Goal: Task Accomplishment & Management: Manage account settings

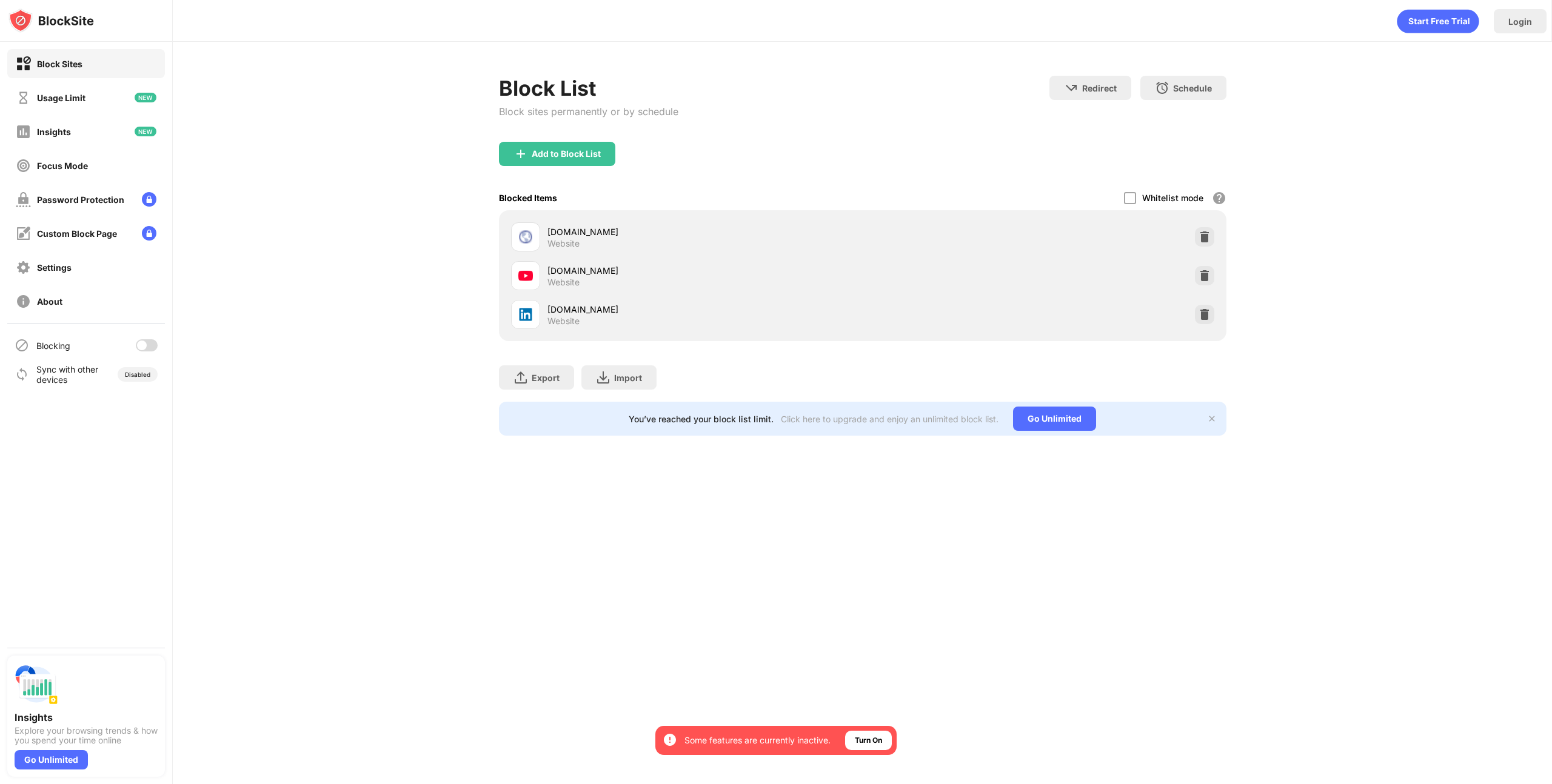
click at [144, 343] on div at bounding box center [141, 345] width 10 height 10
click at [191, 345] on div "Block List Block sites permanently or by schedule Redirect Choose a site to be …" at bounding box center [862, 255] width 1379 height 428
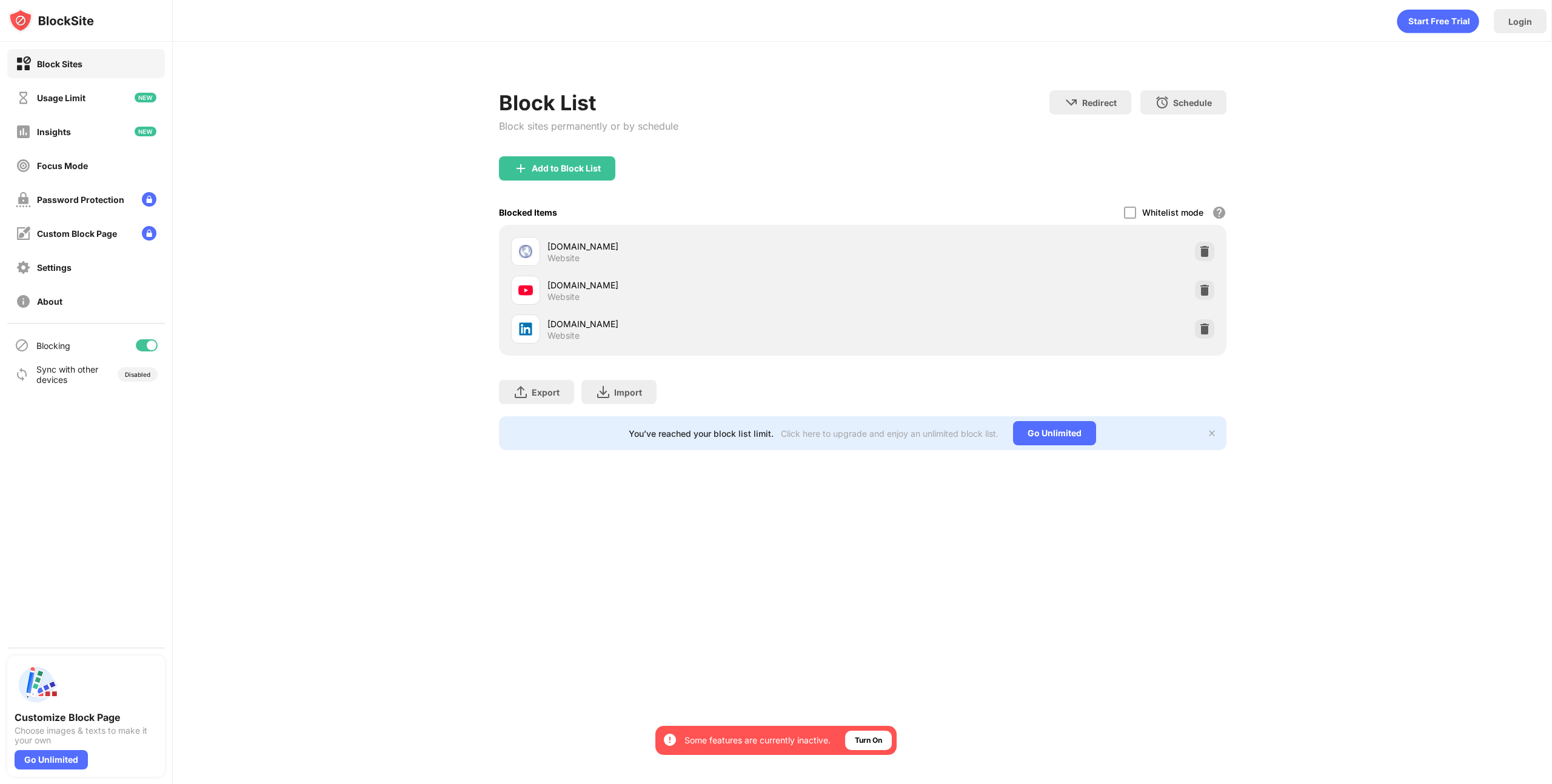
click at [283, 303] on div "Block List Block sites permanently or by schedule Redirect Choose a site to be …" at bounding box center [862, 263] width 1379 height 442
click at [150, 345] on div at bounding box center [151, 345] width 10 height 10
